Goal: Find specific page/section: Find specific page/section

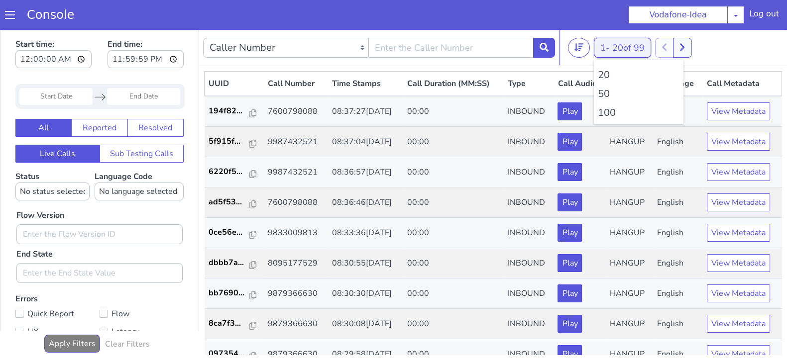
click at [597, 46] on button "1 - 20 of 99" at bounding box center [622, 48] width 57 height 20
click at [607, 112] on li "100" at bounding box center [639, 113] width 82 height 15
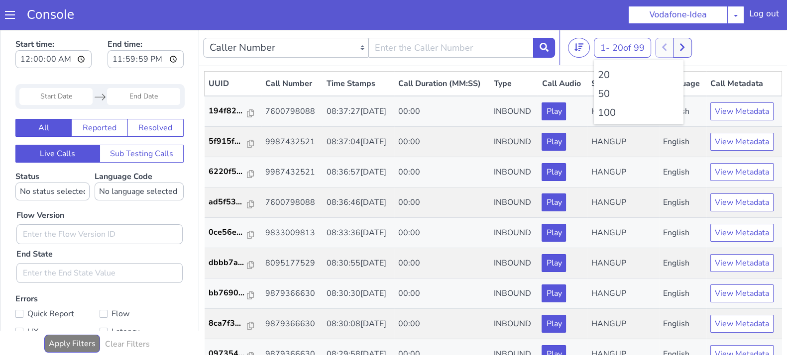
click at [607, 112] on li "100" at bounding box center [639, 113] width 82 height 15
click at [607, 110] on li "100" at bounding box center [639, 113] width 82 height 15
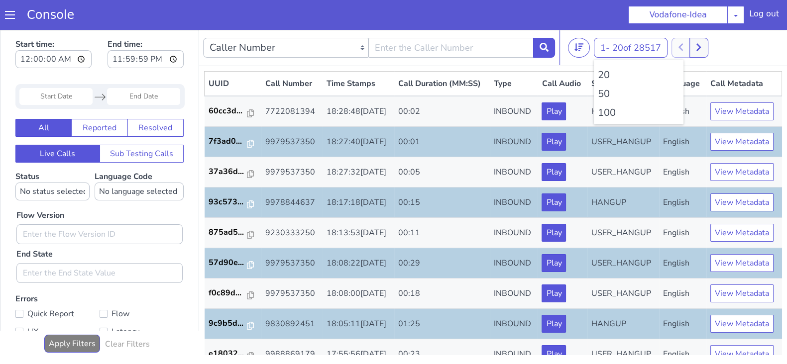
click at [606, 108] on li "100" at bounding box center [639, 113] width 82 height 15
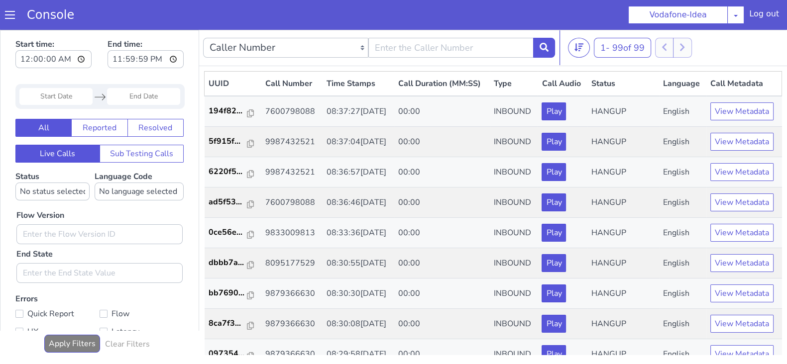
click at [712, 43] on div "1 - 99 of 99 20 50 100" at bounding box center [675, 48] width 215 height 20
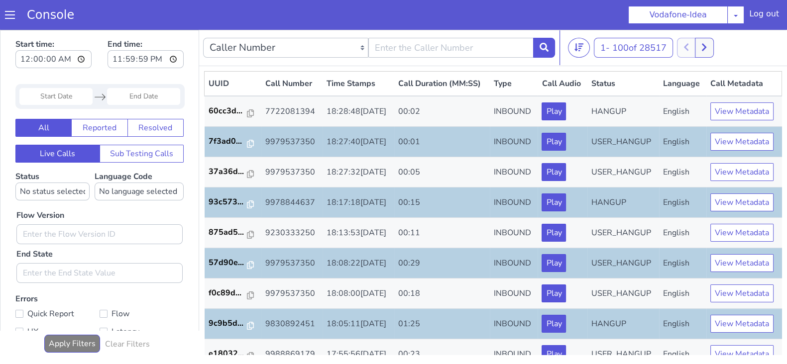
click at [226, 127] on td "7f3ad0..." at bounding box center [233, 142] width 57 height 30
click at [705, 42] on button at bounding box center [704, 48] width 18 height 20
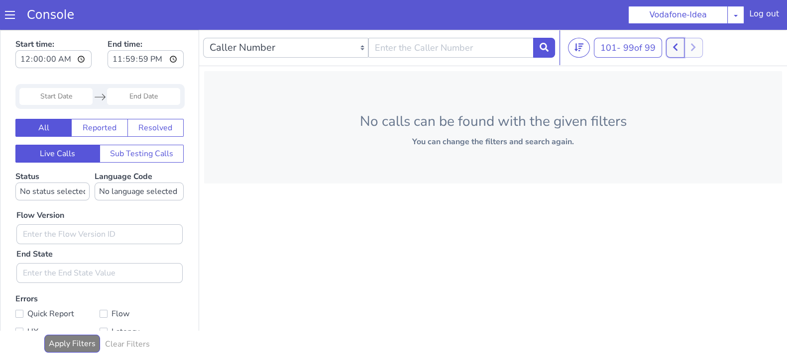
click at [676, 49] on icon at bounding box center [674, 47] width 5 height 9
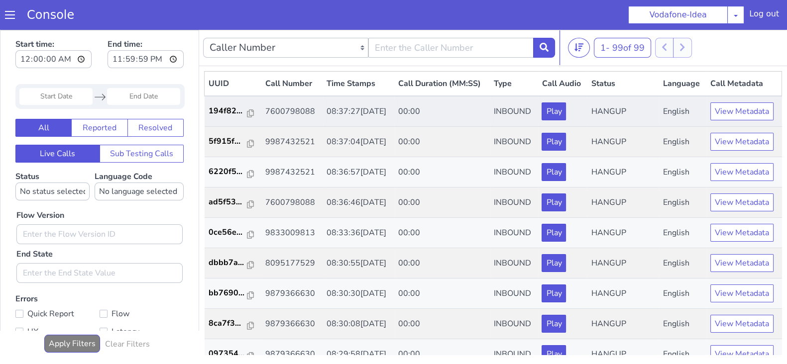
click at [212, 118] on td "194f82..." at bounding box center [233, 111] width 57 height 31
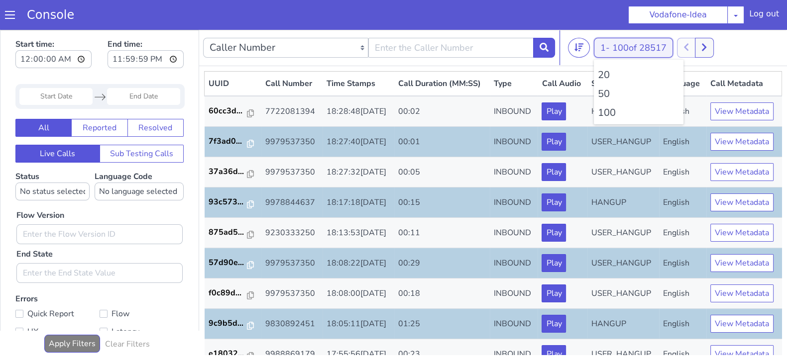
click at [619, 50] on span "100 of 28517" at bounding box center [639, 48] width 54 height 12
click at [604, 113] on li "100" at bounding box center [639, 113] width 82 height 15
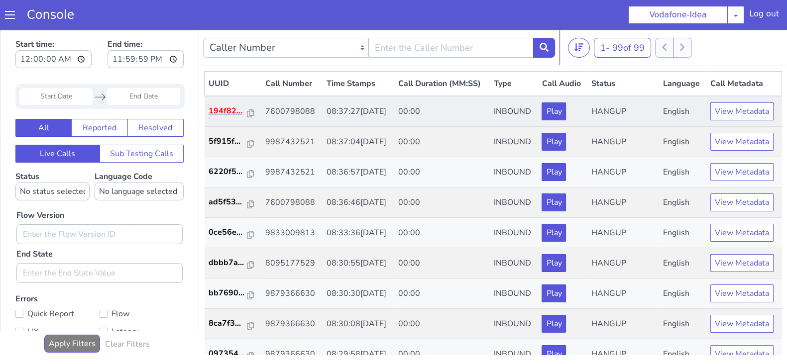
click at [224, 117] on p "194f82..." at bounding box center [228, 111] width 39 height 12
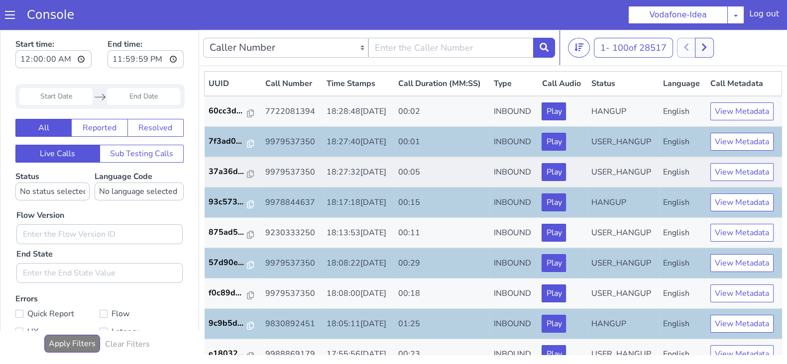
scroll to position [346, 0]
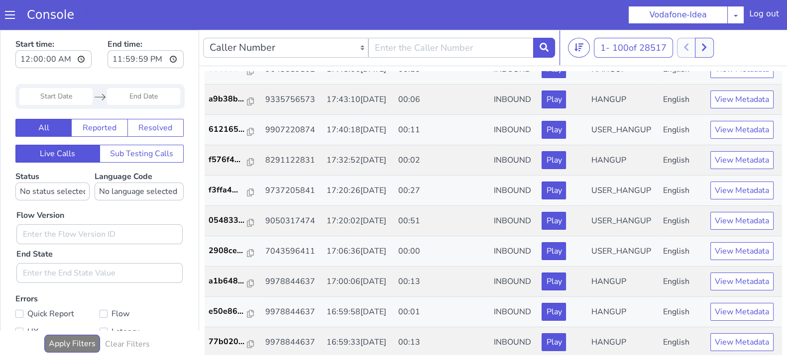
click at [45, 13] on link "Console" at bounding box center [50, 15] width 71 height 14
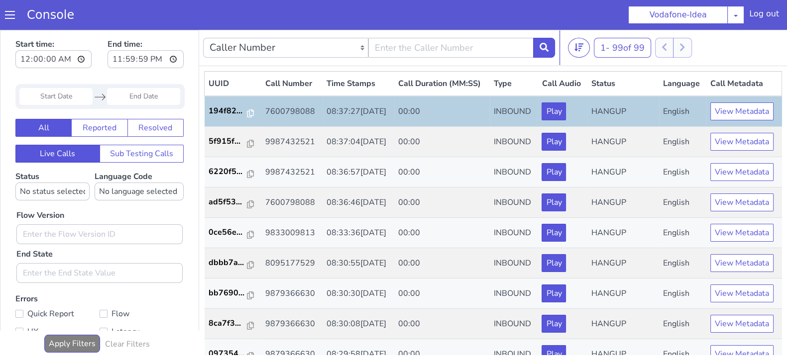
drag, startPoint x: 715, startPoint y: 432, endPoint x: 705, endPoint y: 433, distance: 9.6
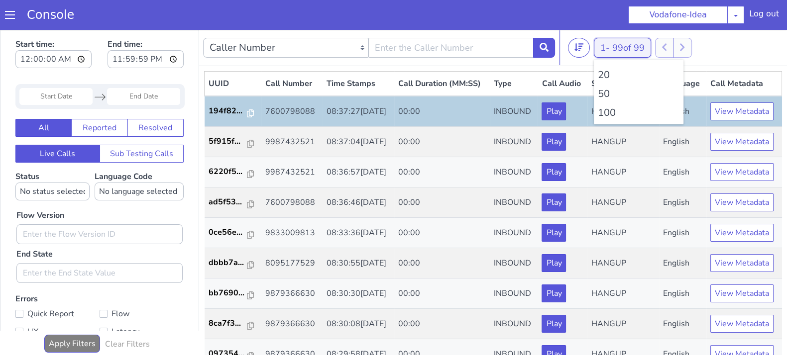
drag, startPoint x: 734, startPoint y: 524, endPoint x: 732, endPoint y: 534, distance: 10.3
click at [584, 195] on button "1 - 99 of 99" at bounding box center [593, 194] width 57 height 20
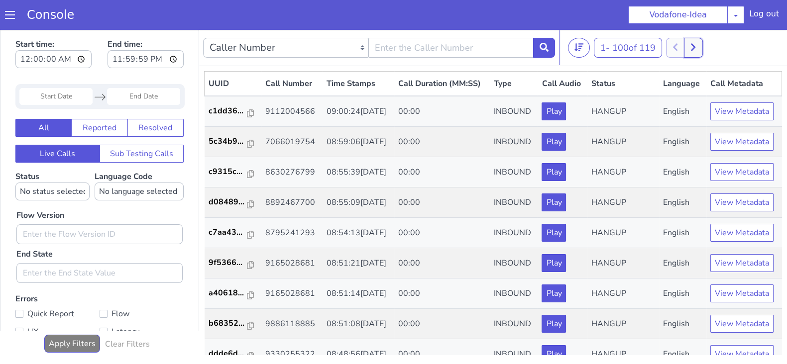
click at [678, 258] on button at bounding box center [668, 257] width 18 height 20
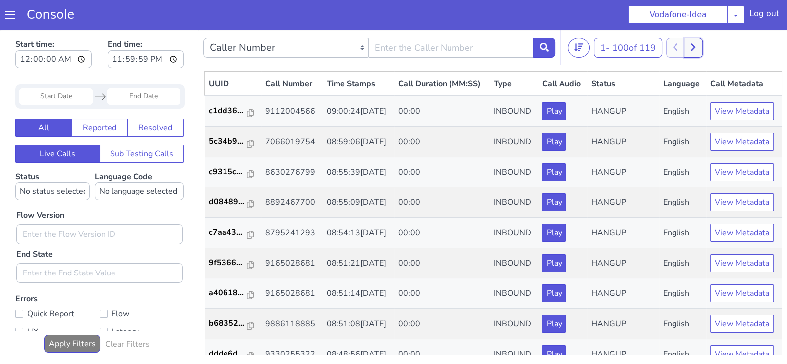
click at [695, 342] on icon at bounding box center [691, 347] width 5 height 9
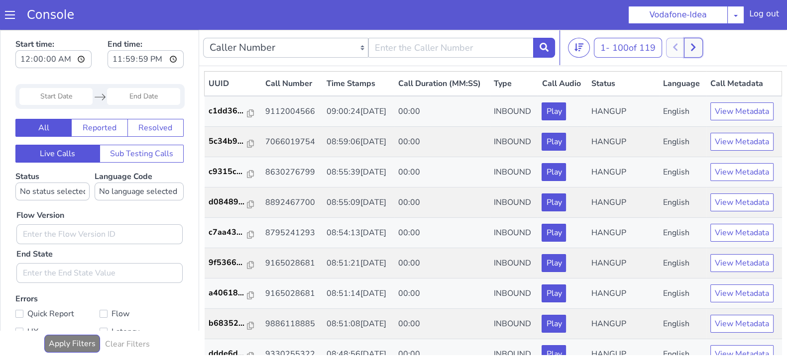
click at [687, 312] on button at bounding box center [681, 316] width 18 height 20
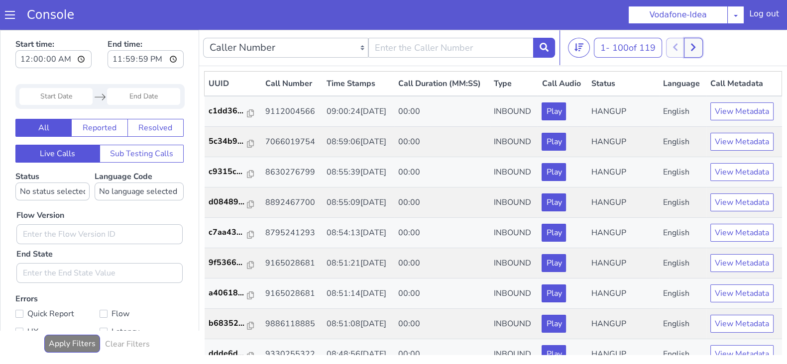
click at [689, 327] on icon at bounding box center [685, 331] width 5 height 9
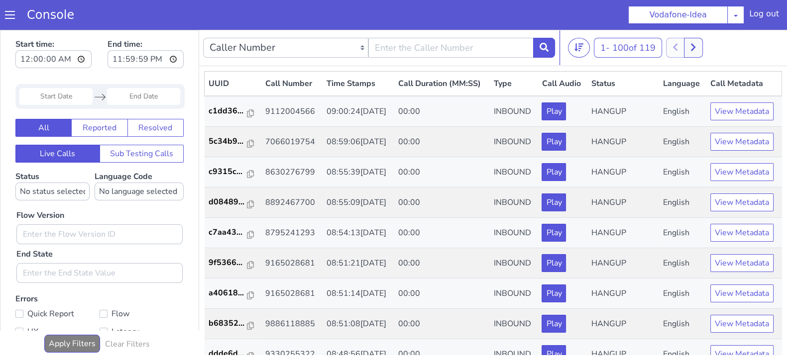
click at [667, 216] on icon at bounding box center [665, 217] width 4 height 7
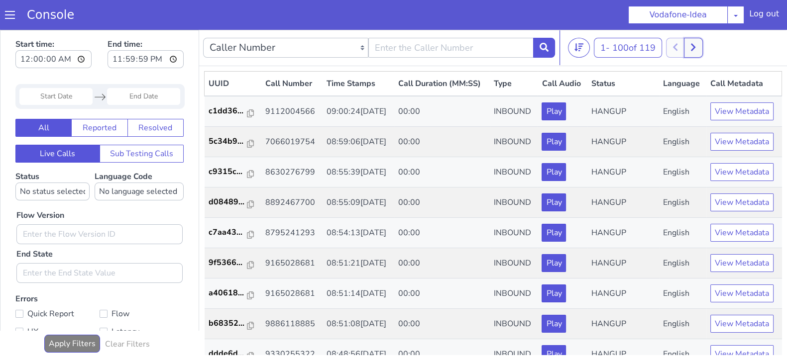
click at [687, 333] on icon at bounding box center [685, 331] width 5 height 9
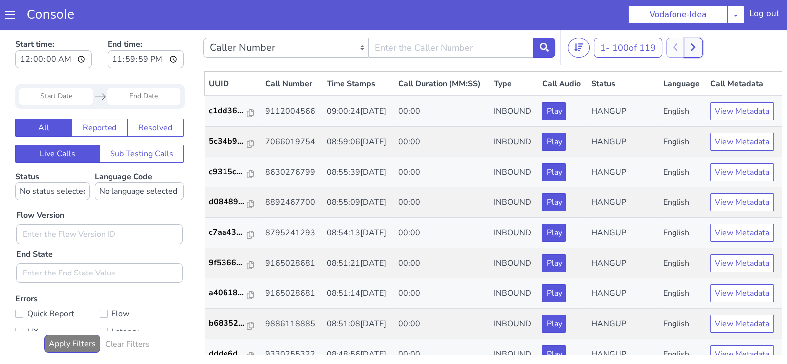
click at [697, 50] on button at bounding box center [691, 54] width 18 height 20
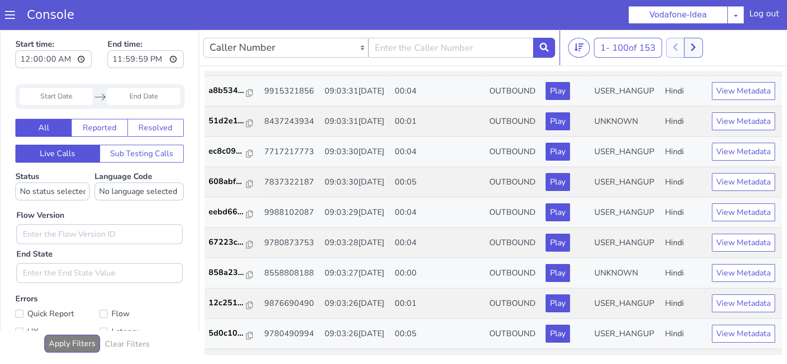
scroll to position [165, 0]
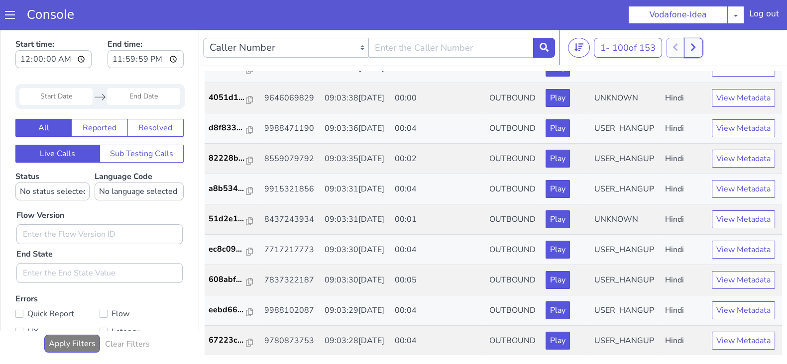
click at [700, 342] on icon at bounding box center [698, 364] width 4 height 7
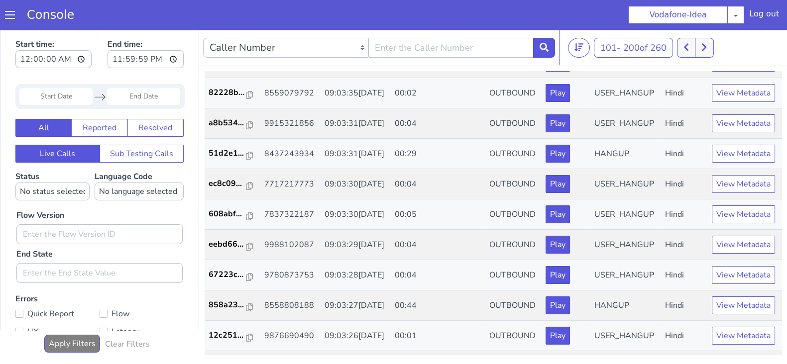
scroll to position [518, 0]
